Goal: Task Accomplishment & Management: Manage account settings

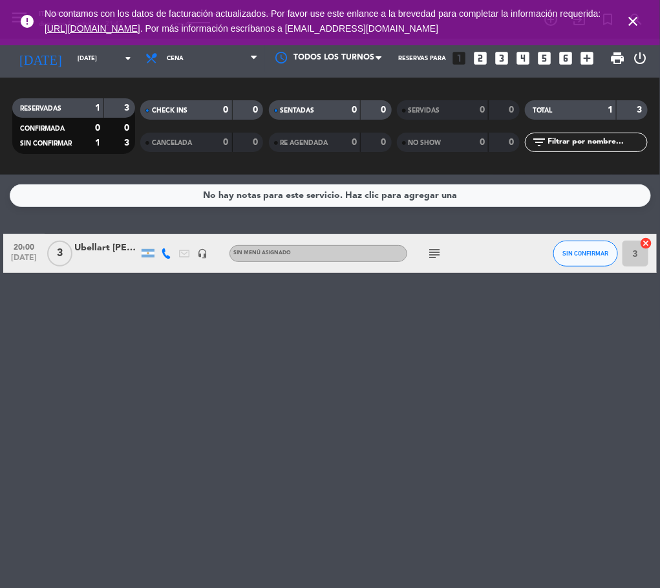
click at [634, 24] on icon "close" at bounding box center [633, 22] width 16 height 16
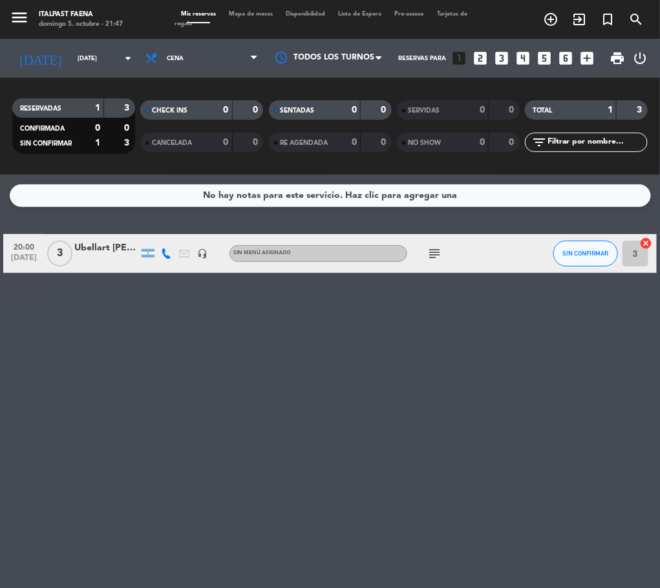
click at [105, 14] on div "Italpast Faena" at bounding box center [81, 15] width 84 height 10
click at [31, 21] on span "menu" at bounding box center [24, 20] width 29 height 30
click at [21, 23] on icon "menu" at bounding box center [19, 17] width 19 height 19
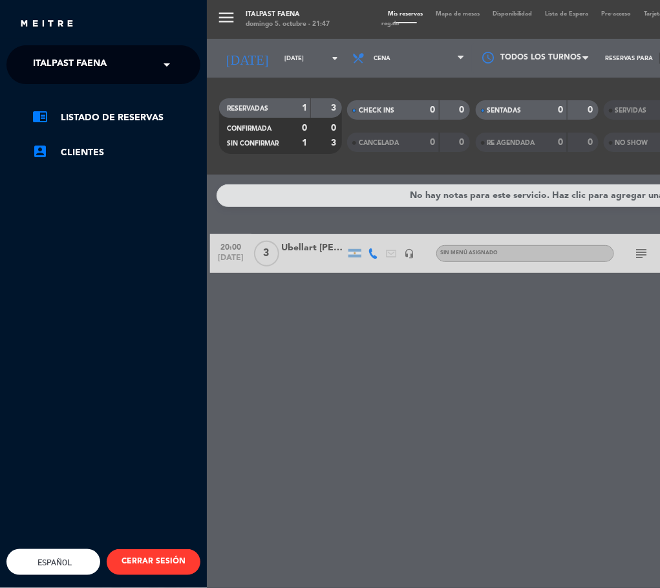
click at [148, 59] on input "text" at bounding box center [105, 65] width 158 height 28
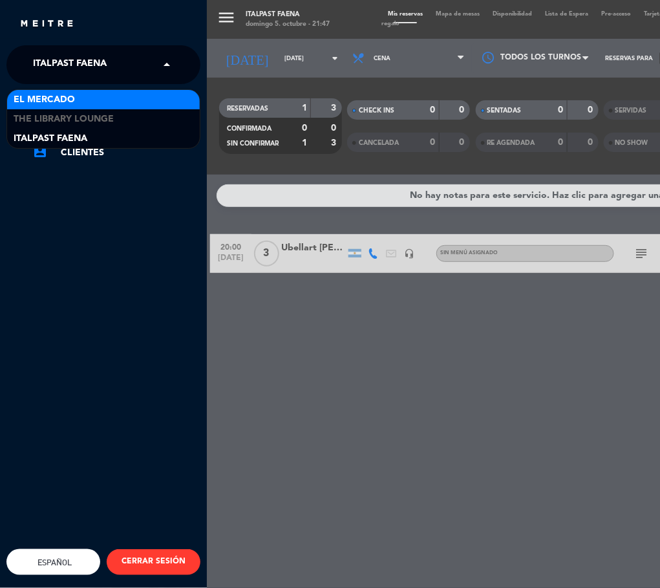
click at [136, 99] on div "El Mercado" at bounding box center [103, 99] width 193 height 19
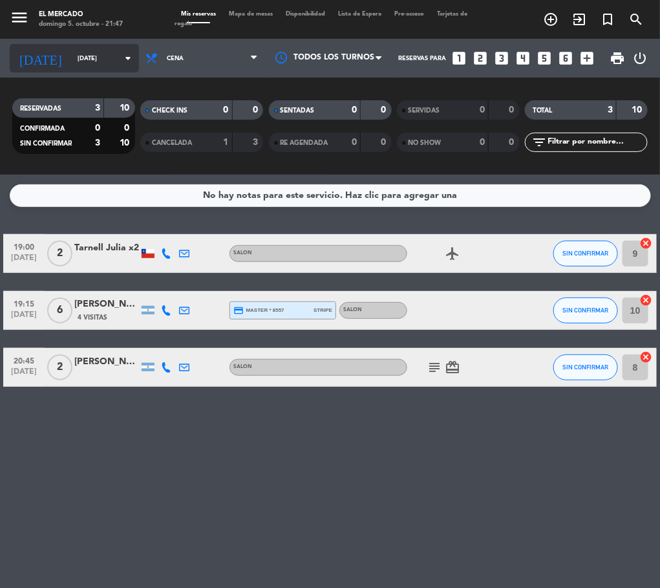
click at [88, 53] on input "[DATE]" at bounding box center [113, 58] width 85 height 20
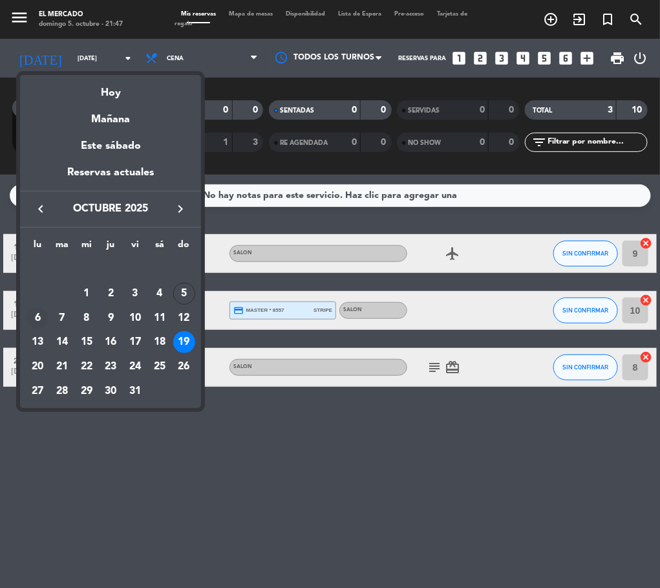
click at [29, 311] on div "6" at bounding box center [38, 318] width 22 height 22
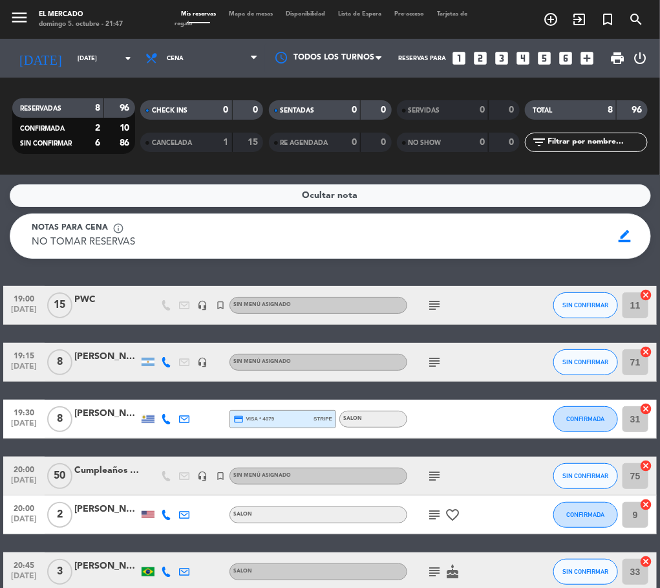
scroll to position [182, 0]
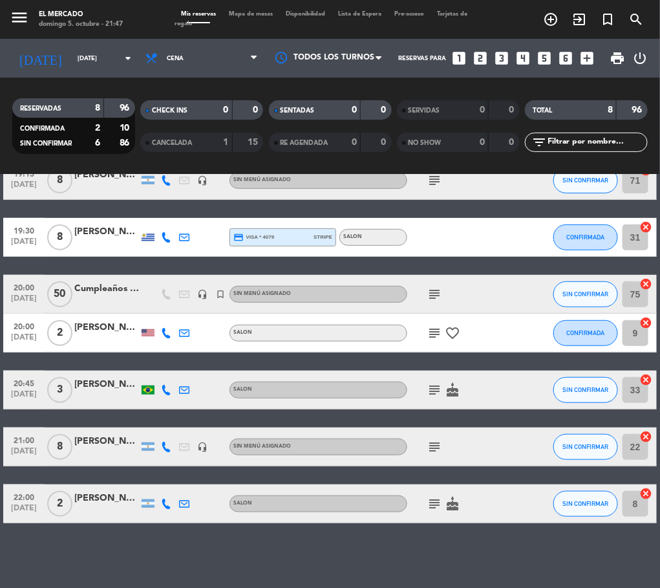
click at [438, 299] on icon "subject" at bounding box center [435, 294] width 16 height 16
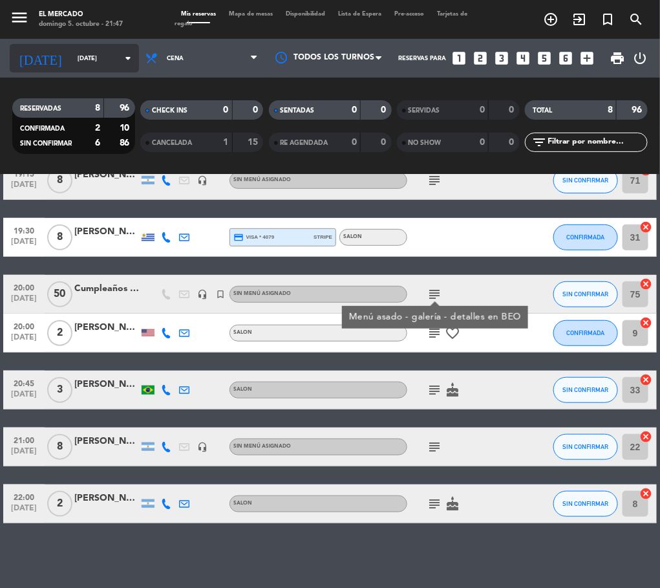
click at [113, 63] on input "[DATE]" at bounding box center [113, 58] width 85 height 20
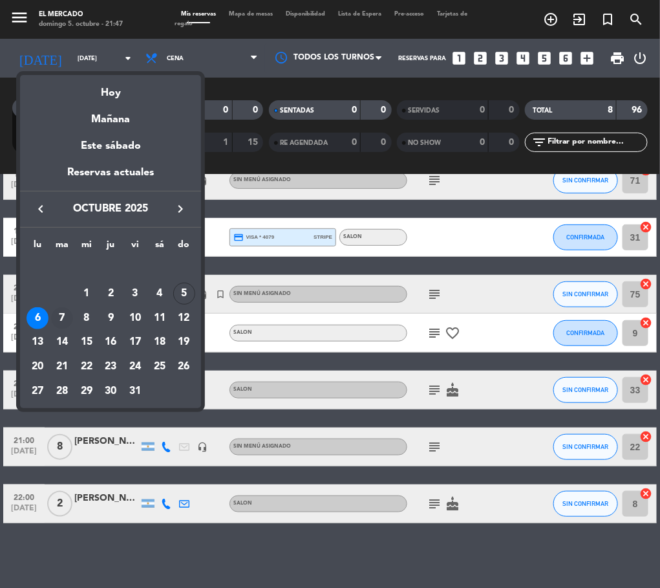
click at [65, 318] on div "7" at bounding box center [62, 318] width 22 height 22
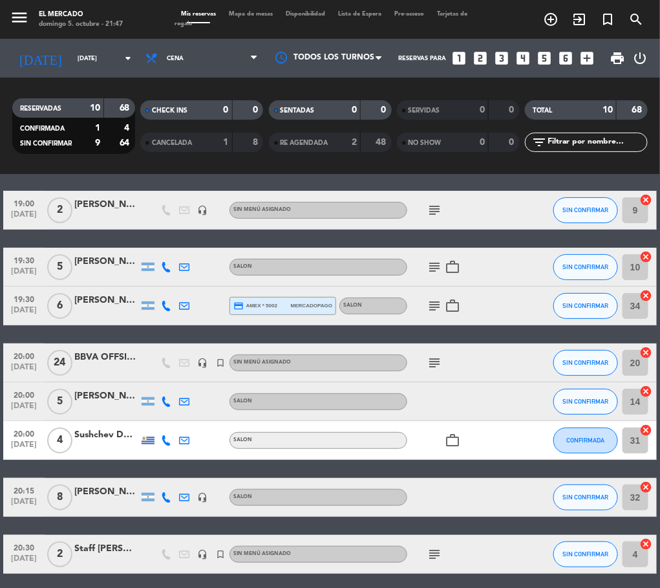
scroll to position [0, 0]
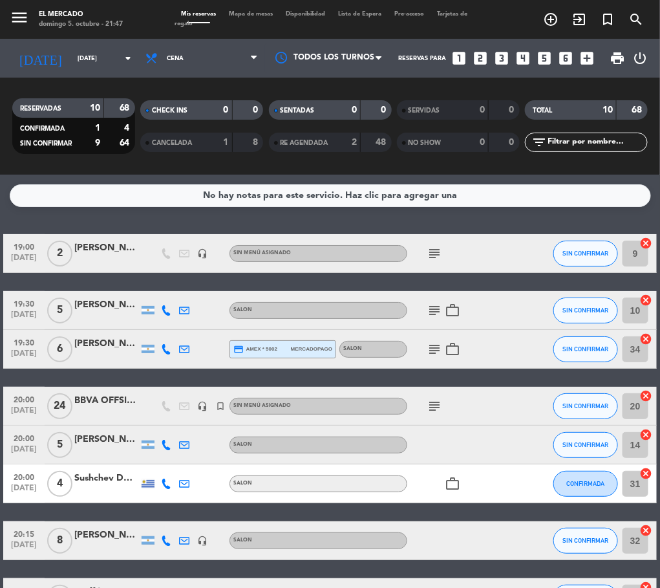
click at [438, 403] on icon "subject" at bounding box center [435, 406] width 16 height 16
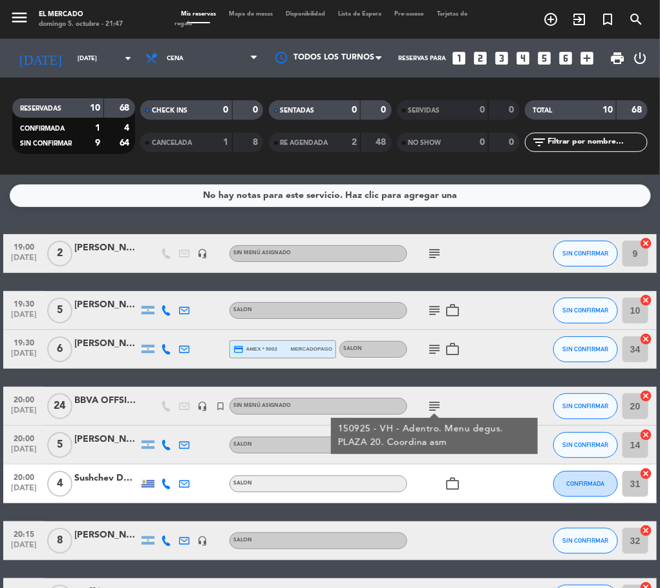
click at [438, 400] on icon "subject" at bounding box center [435, 406] width 16 height 16
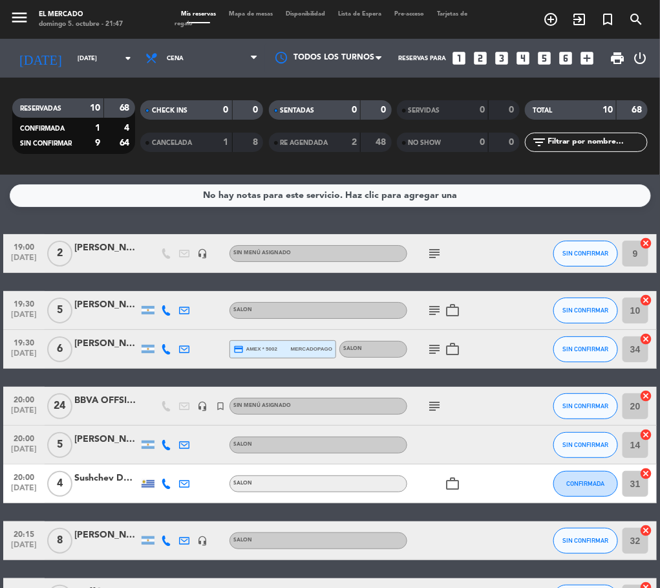
click at [434, 400] on icon "subject" at bounding box center [435, 406] width 16 height 16
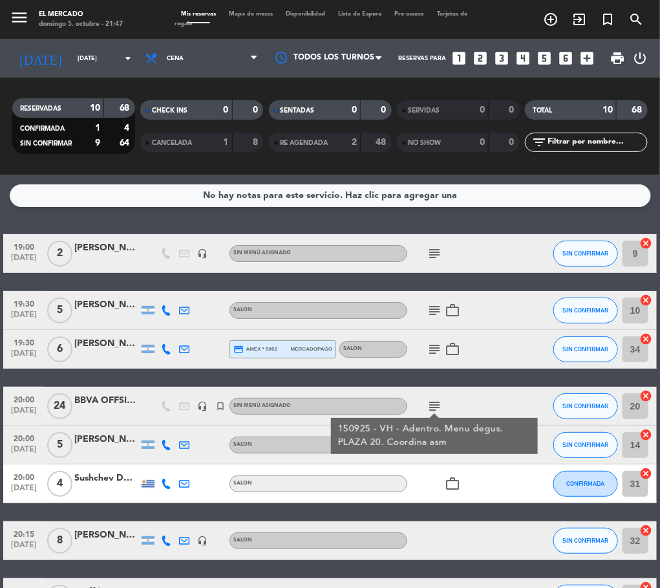
click at [434, 400] on icon "subject" at bounding box center [435, 406] width 16 height 16
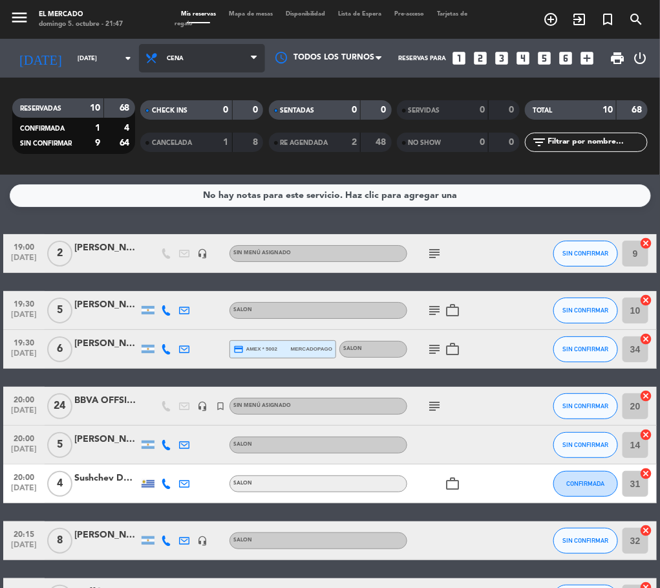
click at [184, 59] on span "Cena" at bounding box center [202, 58] width 126 height 28
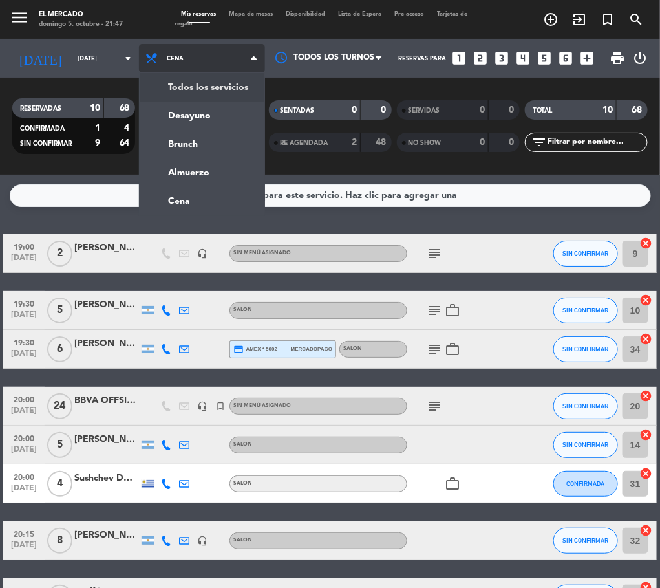
drag, startPoint x: 206, startPoint y: 54, endPoint x: 166, endPoint y: 63, distance: 41.0
click at [204, 55] on span "Cena" at bounding box center [202, 58] width 126 height 28
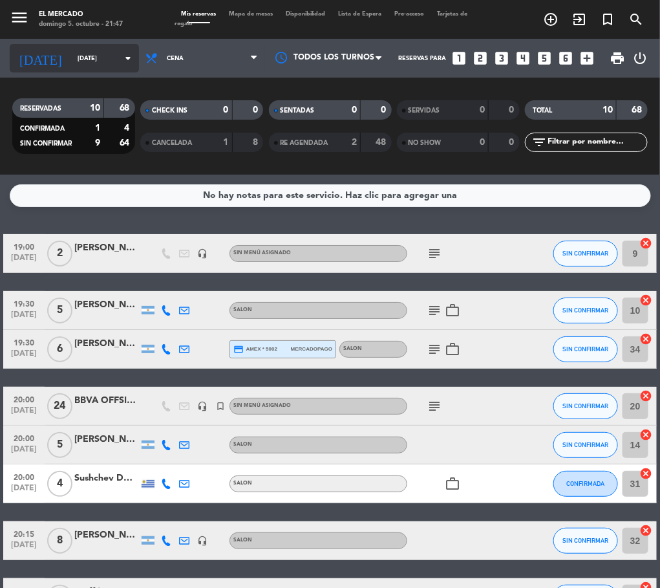
click at [71, 66] on input "[DATE]" at bounding box center [113, 58] width 85 height 20
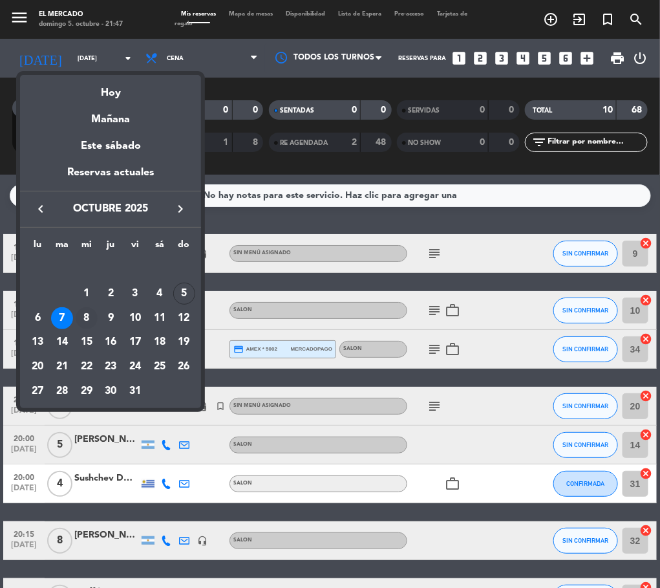
click at [86, 315] on div "8" at bounding box center [87, 318] width 22 height 22
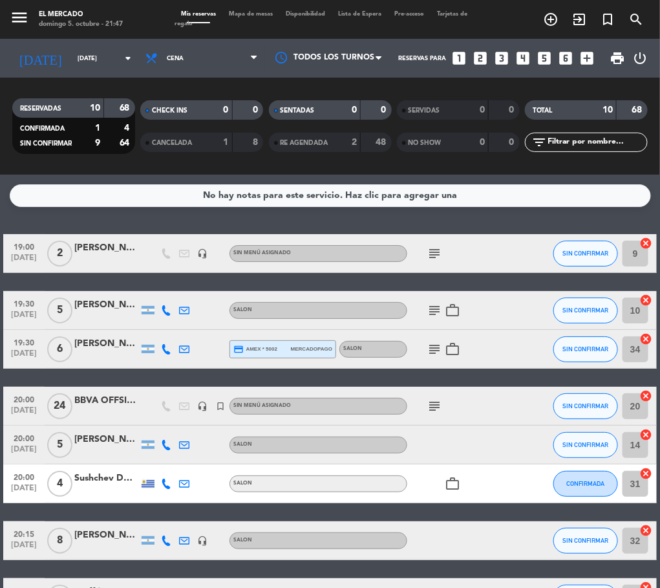
type input "[DATE]"
